Goal: Information Seeking & Learning: Learn about a topic

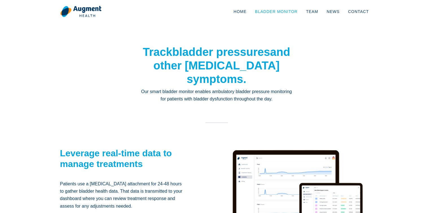
click at [269, 11] on link "Bladder Monitor" at bounding box center [276, 11] width 51 height 19
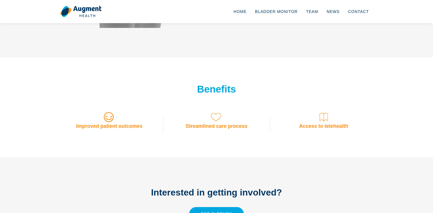
scroll to position [404, 0]
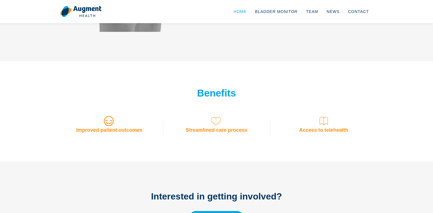
click at [249, 11] on link "Home" at bounding box center [239, 11] width 21 height 19
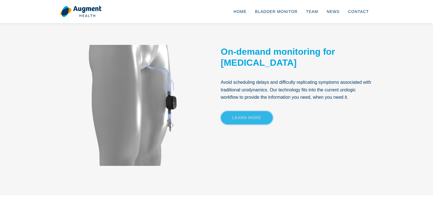
click at [243, 121] on link "Learn More" at bounding box center [247, 117] width 52 height 13
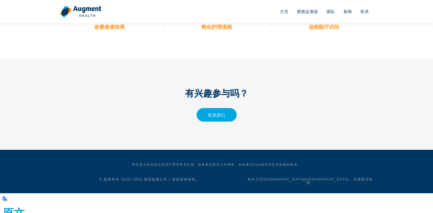
scroll to position [480, 0]
